Goal: Transaction & Acquisition: Purchase product/service

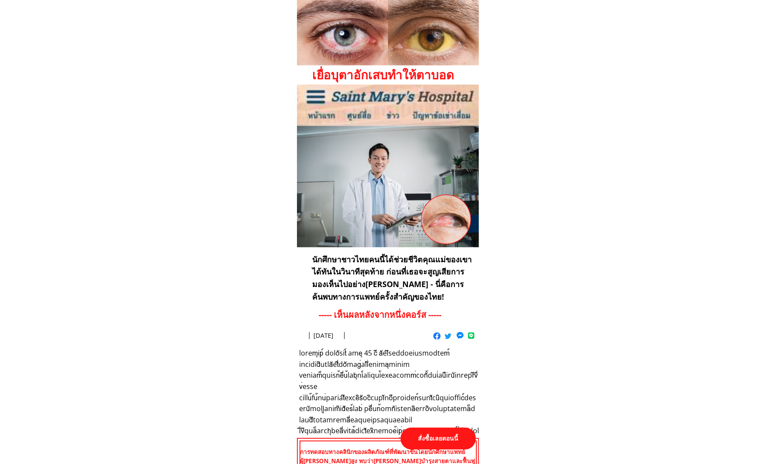
click at [426, 435] on p "สั่งซื้อเลยตอนนี้" at bounding box center [437, 438] width 75 height 22
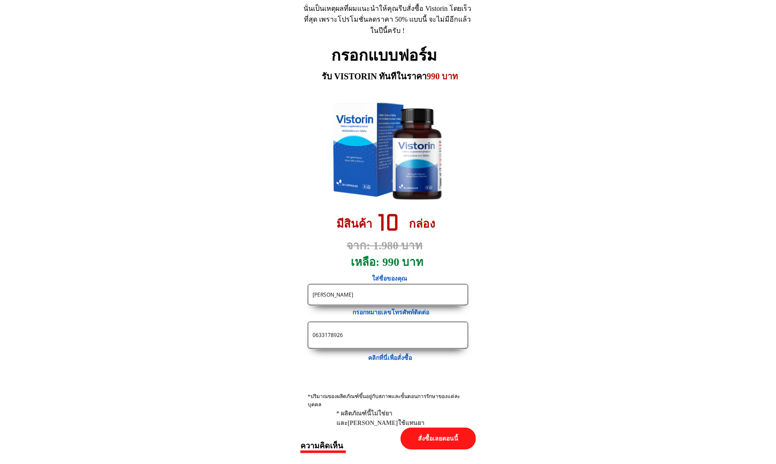
drag, startPoint x: 392, startPoint y: 331, endPoint x: 205, endPoint y: 323, distance: 187.4
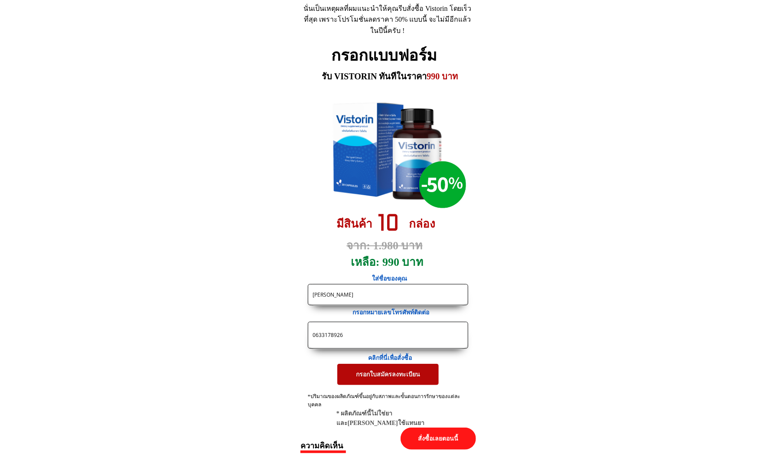
paste input "944906597"
type input "0944906597"
click at [381, 293] on input "[PERSON_NAME]" at bounding box center [387, 294] width 155 height 20
paste input "Kraisorn Seangsri"
drag, startPoint x: 412, startPoint y: 292, endPoint x: 211, endPoint y: 287, distance: 200.7
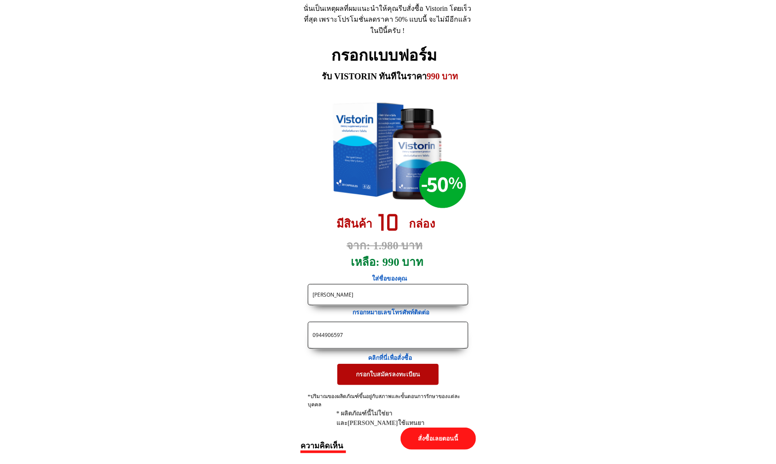
paste input "text"
type input "Kraisorn Seangsri"
click at [380, 373] on p "กรอกใบสมัครลงทะเบียน" at bounding box center [387, 374] width 101 height 21
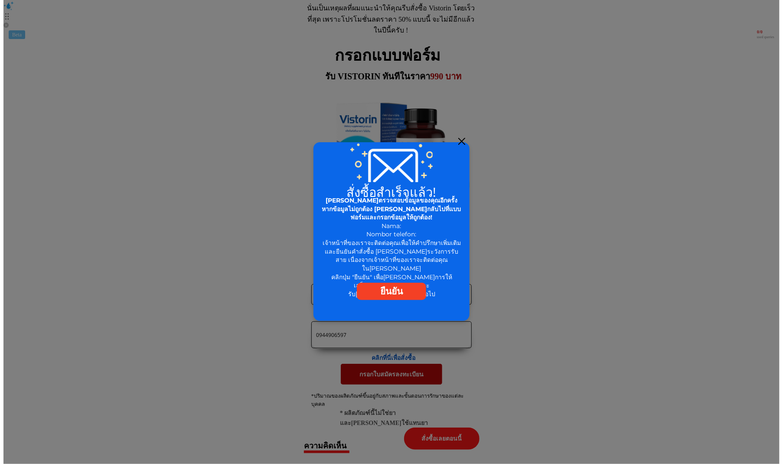
scroll to position [0, 0]
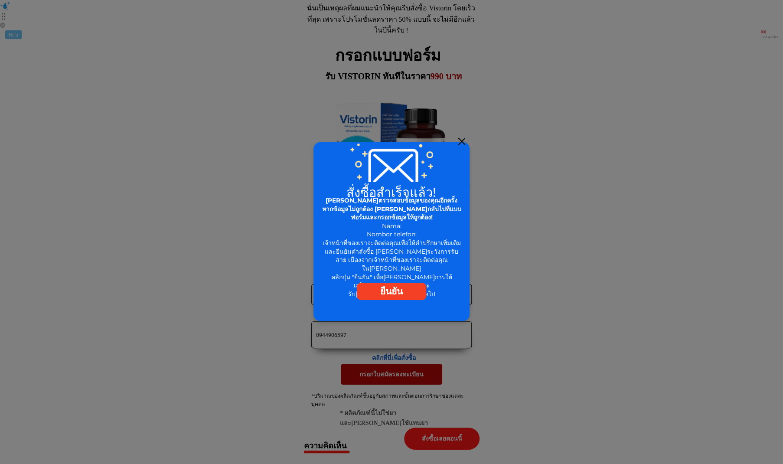
click at [461, 142] on div at bounding box center [461, 141] width 7 height 7
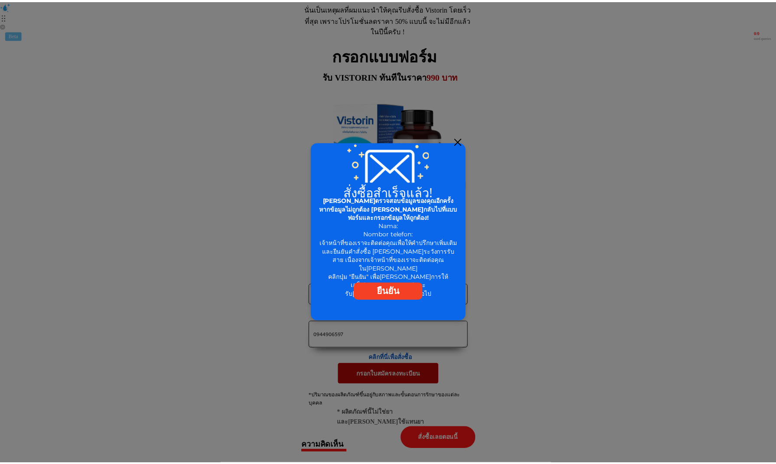
scroll to position [3999, 0]
